Goal: Transaction & Acquisition: Download file/media

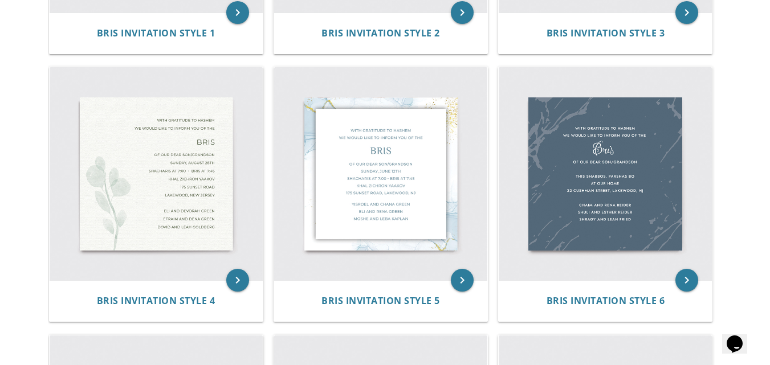
scroll to position [445, 0]
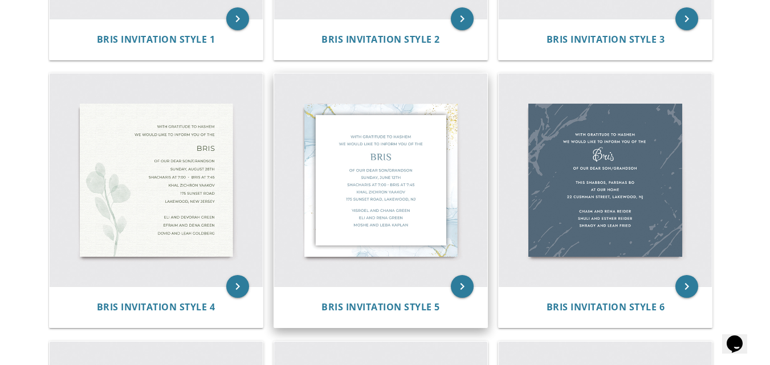
click at [412, 216] on img at bounding box center [380, 180] width 213 height 213
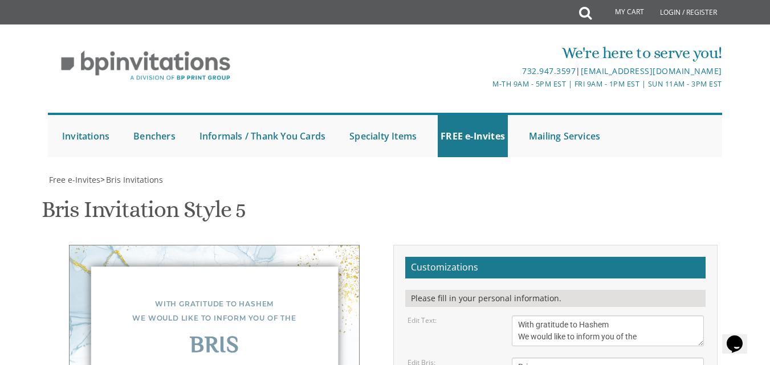
scroll to position [158, 0]
drag, startPoint x: 775, startPoint y: 117, endPoint x: 778, endPoint y: 176, distance: 58.8
click at [770, 176] on html "My Cart Total: View Cart Item(s) Submit My Cart Total: View Cart Item(s) Login …" at bounding box center [385, 182] width 770 height 365
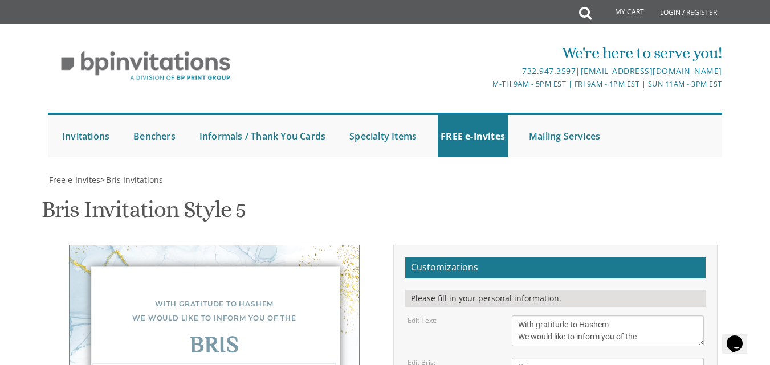
drag, startPoint x: 552, startPoint y: 262, endPoint x: 520, endPoint y: 265, distance: 32.6
drag, startPoint x: 581, startPoint y: 264, endPoint x: 594, endPoint y: 263, distance: 12.6
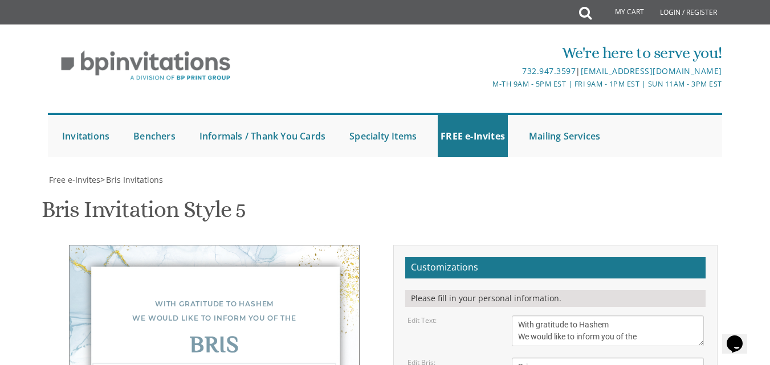
drag, startPoint x: 613, startPoint y: 263, endPoint x: 627, endPoint y: 263, distance: 14.3
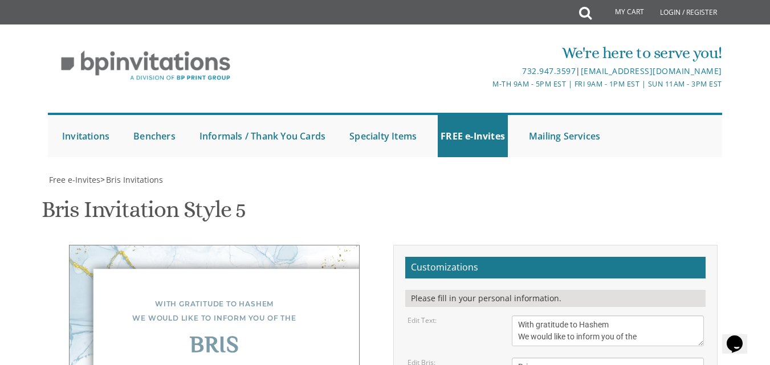
drag, startPoint x: 551, startPoint y: 277, endPoint x: 543, endPoint y: 277, distance: 7.4
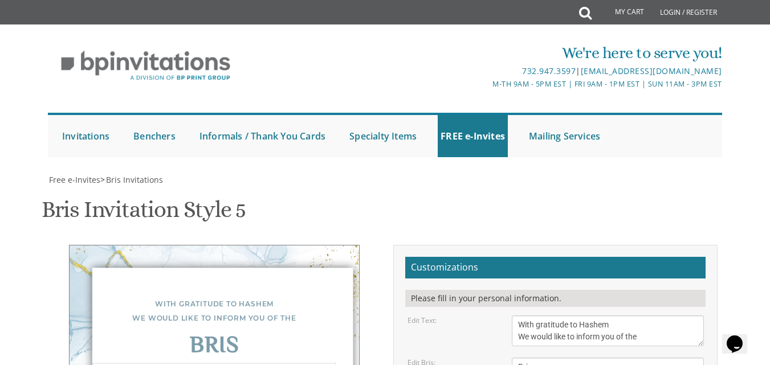
drag, startPoint x: 611, startPoint y: 275, endPoint x: 515, endPoint y: 273, distance: 95.8
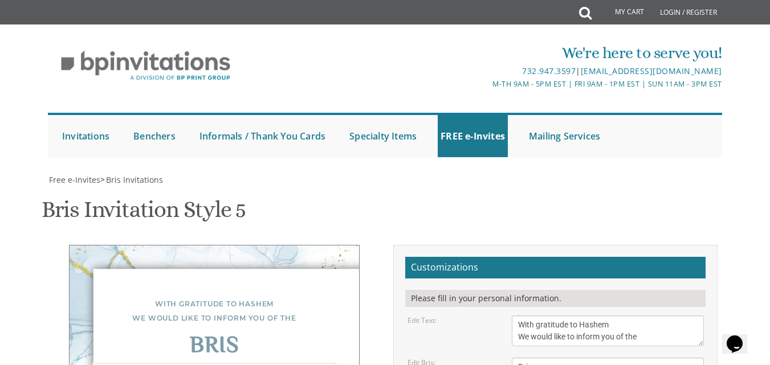
drag, startPoint x: 571, startPoint y: 261, endPoint x: 560, endPoint y: 265, distance: 12.1
drag, startPoint x: 516, startPoint y: 263, endPoint x: 552, endPoint y: 266, distance: 35.4
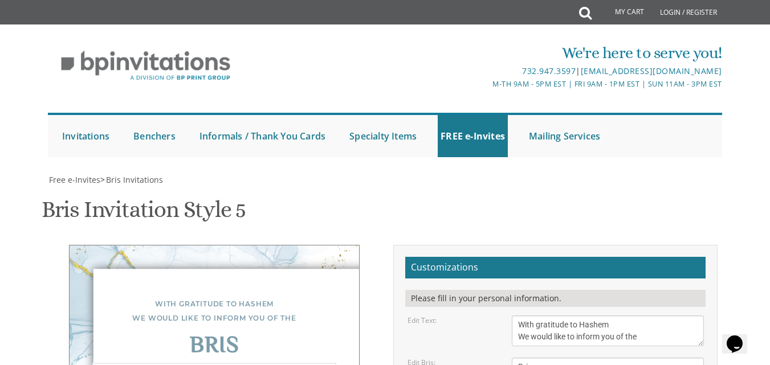
paste textarea "•"
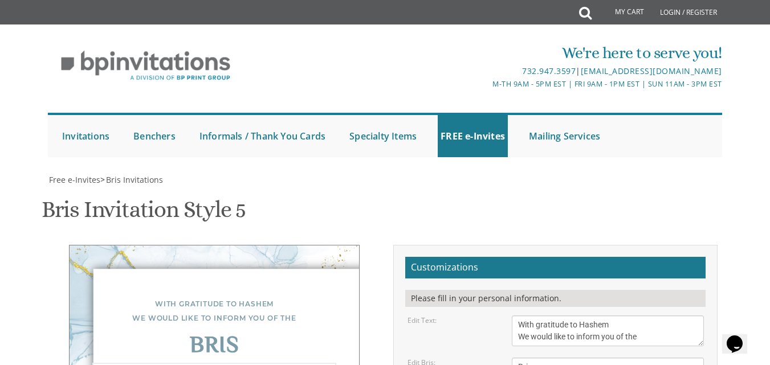
drag, startPoint x: 568, startPoint y: 265, endPoint x: 560, endPoint y: 267, distance: 8.5
drag, startPoint x: 516, startPoint y: 266, endPoint x: 561, endPoint y: 268, distance: 45.1
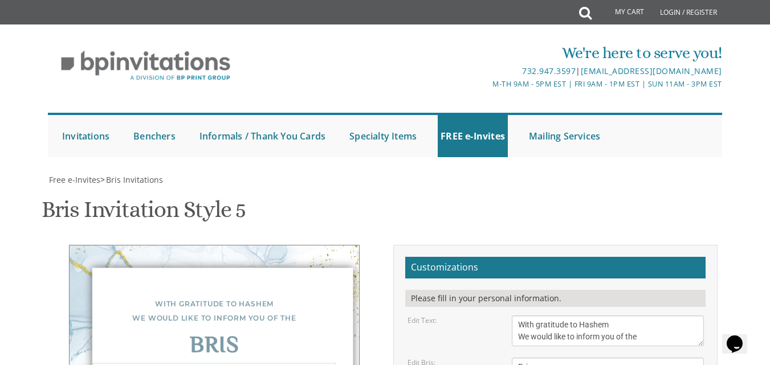
type textarea "Of our dear son/grandson יום ב' דר''ה שחרית at 7:00 • המלך at 8:00 • ברית 10:45…"
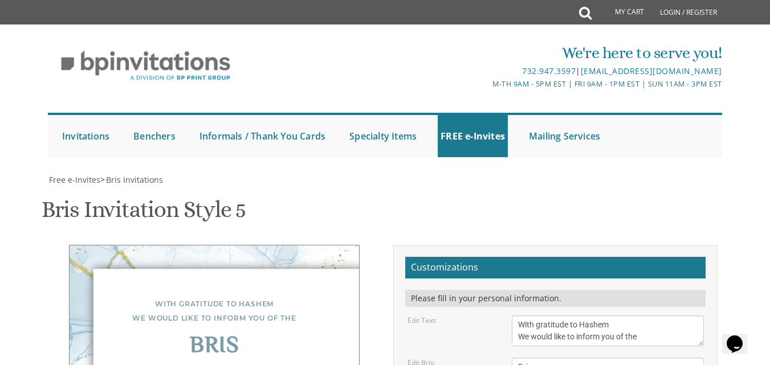
drag, startPoint x: 623, startPoint y: 186, endPoint x: 515, endPoint y: 186, distance: 108.3
type textarea "Eli and Rena Green Moshe and Leba Kaplan"
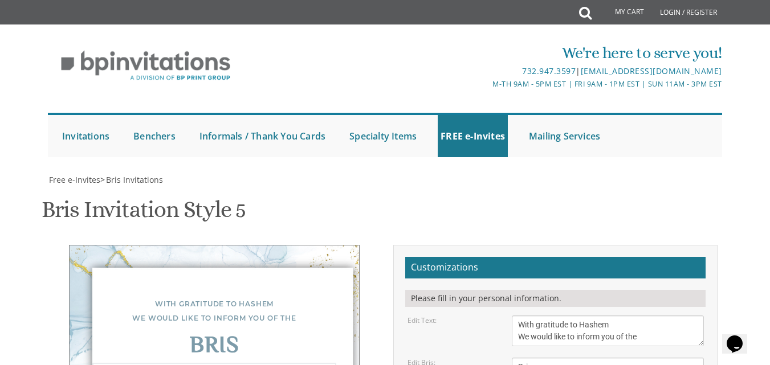
drag, startPoint x: 538, startPoint y: 107, endPoint x: 638, endPoint y: 205, distance: 140.7
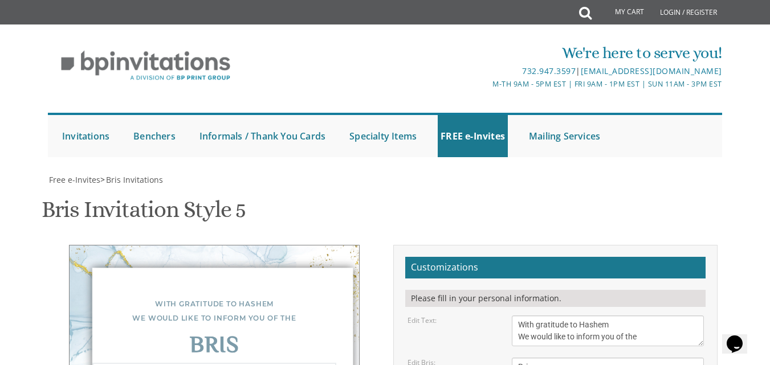
type textarea "Of our dear son/grandson יום ב' דר''ה שחרית at 7:00 • המלך at 8:00 • ברית 10:45…"
drag, startPoint x: 623, startPoint y: 212, endPoint x: 506, endPoint y: 198, distance: 117.1
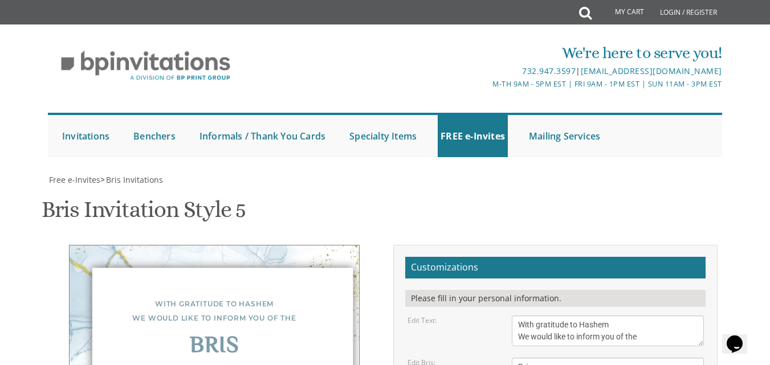
type textarea "S"
type textarea "SHLOIMY AND BRACHA REIDEL ELI AND DINA REIDEL MORDECHAI AND BAILA HERSHFELD"
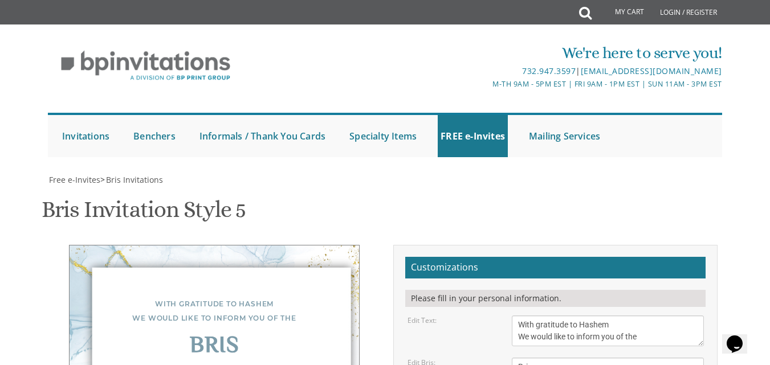
type input "brochahershfeld@gmail.com"
